Goal: Task Accomplishment & Management: Manage account settings

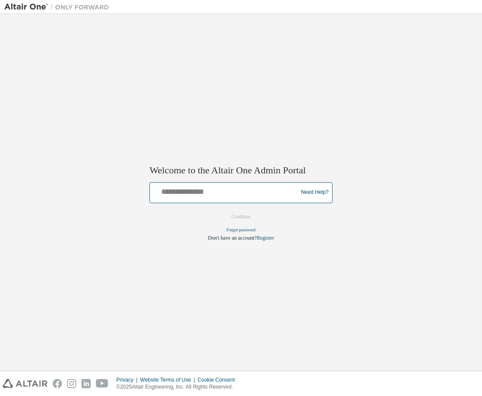
click at [174, 190] on input "text" at bounding box center [225, 190] width 143 height 13
type input "**********"
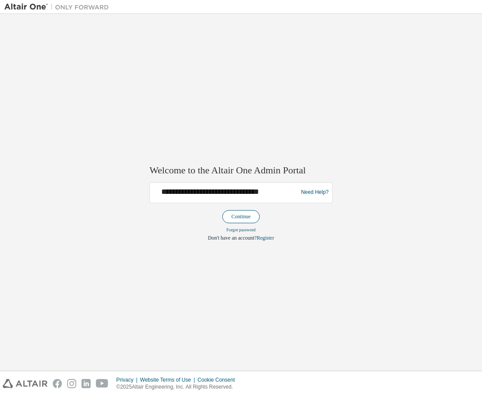
click at [250, 214] on button "Continue" at bounding box center [241, 216] width 38 height 13
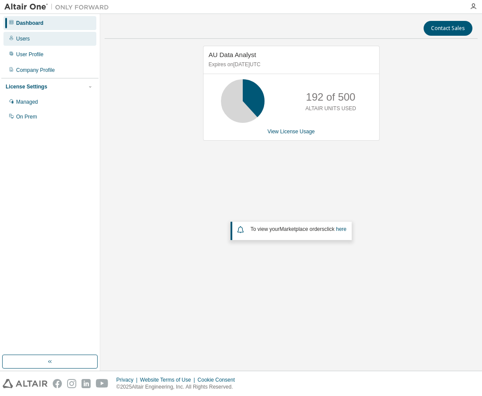
click at [21, 37] on div "Users" at bounding box center [23, 38] width 14 height 7
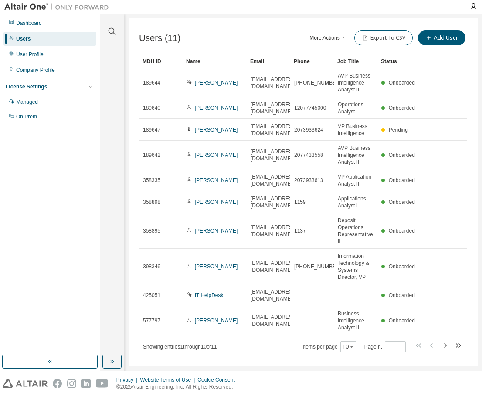
click at [337, 38] on button "More Actions" at bounding box center [328, 38] width 42 height 15
click at [21, 52] on div "User Profile" at bounding box center [29, 54] width 27 height 7
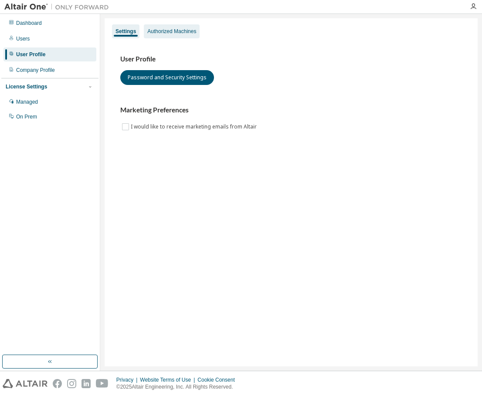
click at [171, 31] on div "Authorized Machines" at bounding box center [171, 31] width 49 height 7
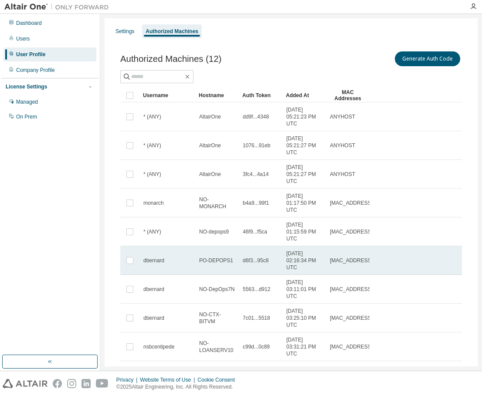
scroll to position [69, 0]
